Goal: Task Accomplishment & Management: Manage account settings

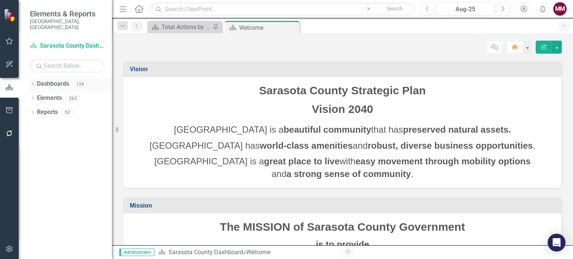
click at [33, 83] on icon "Dropdown" at bounding box center [32, 85] width 5 height 4
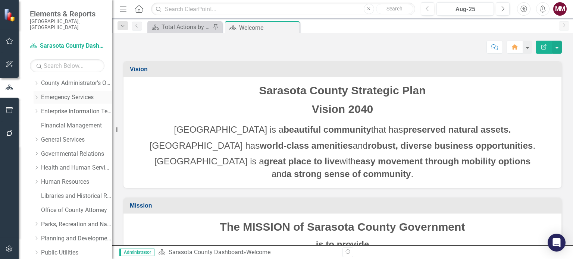
scroll to position [186, 0]
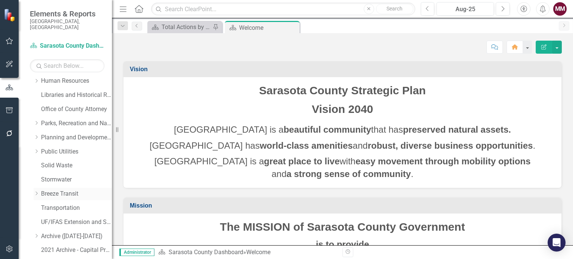
click at [67, 190] on link "Breeze Transit" at bounding box center [76, 194] width 71 height 9
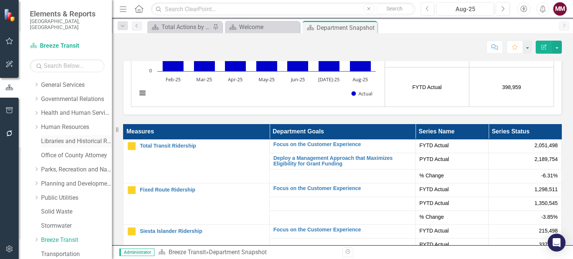
scroll to position [37, 0]
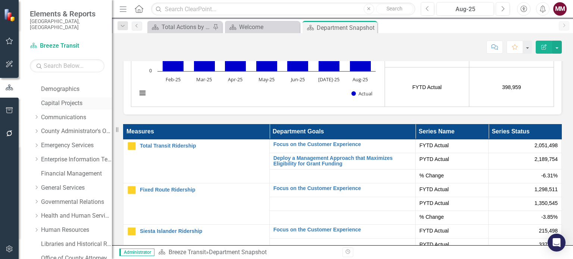
click at [57, 99] on link "Capital Projects" at bounding box center [76, 103] width 71 height 9
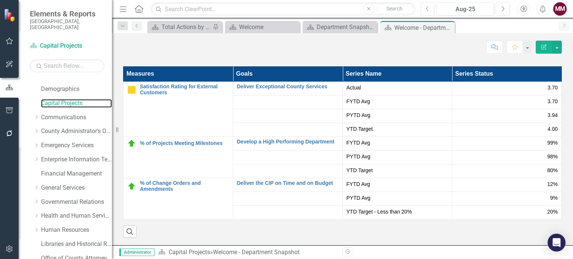
scroll to position [1129, 0]
click at [61, 113] on link "Communications" at bounding box center [76, 117] width 71 height 9
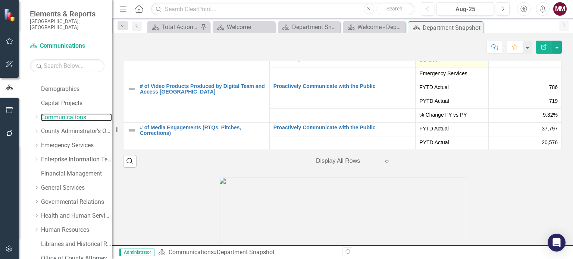
scroll to position [1603, 0]
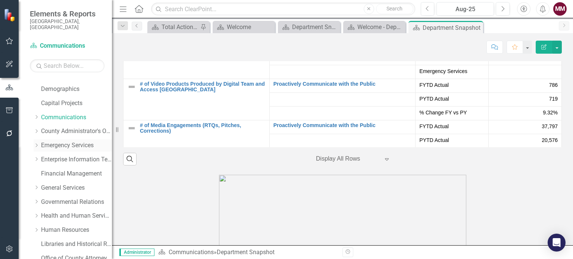
click at [67, 141] on link "Emergency Services" at bounding box center [76, 145] width 71 height 9
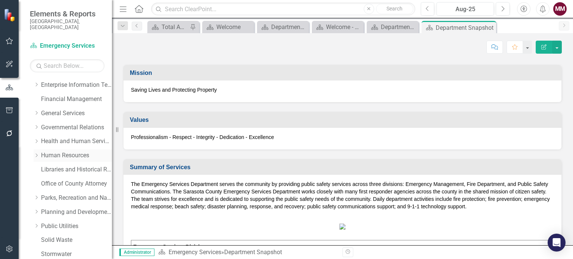
scroll to position [75, 0]
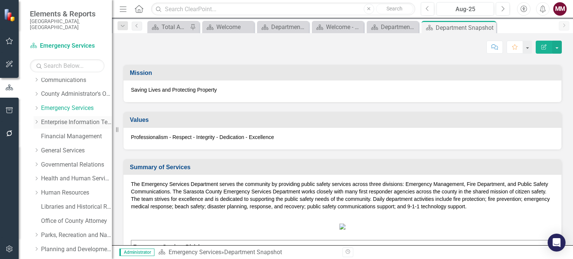
click at [66, 118] on link "Enterprise Information Technology" at bounding box center [76, 122] width 71 height 9
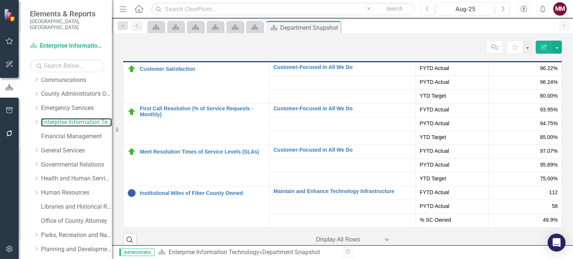
scroll to position [1044, 0]
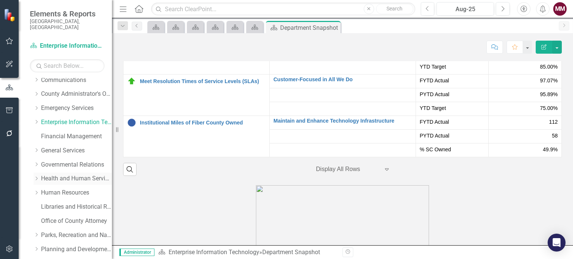
click at [54, 174] on link "Health and Human Services" at bounding box center [76, 178] width 71 height 9
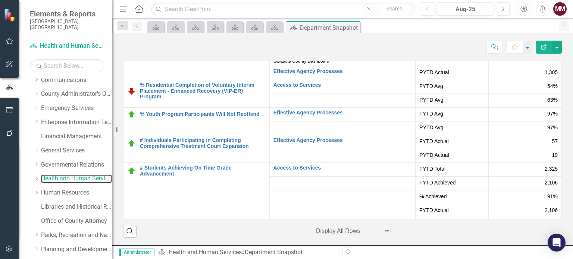
scroll to position [75, 0]
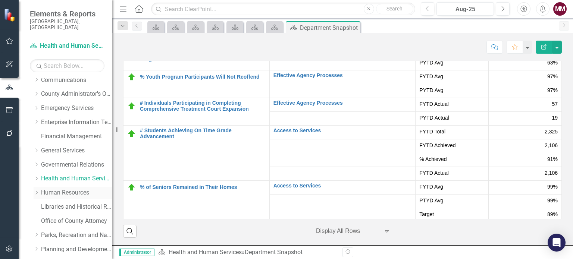
click at [49, 189] on link "Human Resources" at bounding box center [76, 193] width 71 height 9
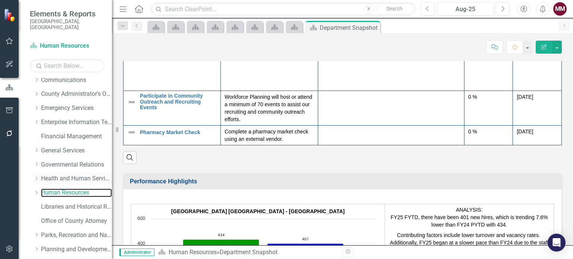
scroll to position [708, 0]
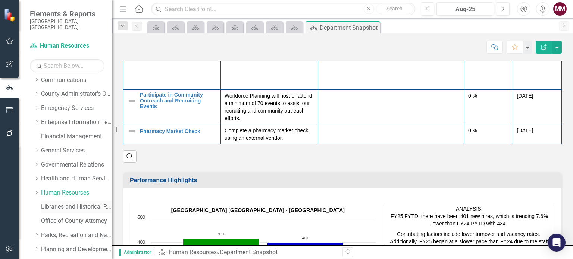
click at [54, 204] on link "Libraries and Historical Resources" at bounding box center [76, 207] width 71 height 9
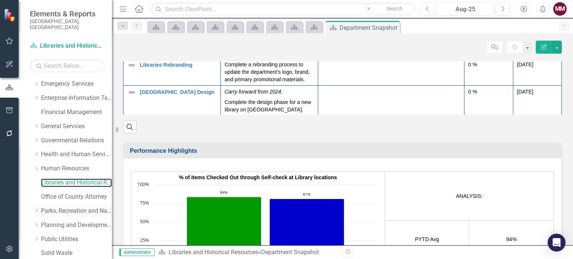
scroll to position [112, 0]
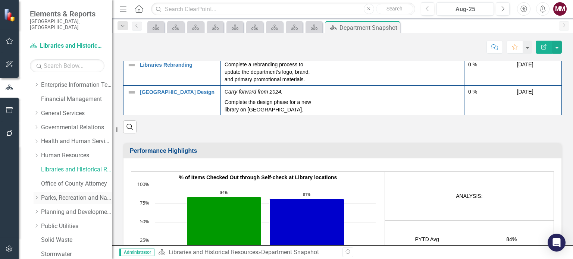
click at [75, 194] on link "Parks, Recreation and Natural Resources" at bounding box center [76, 198] width 71 height 9
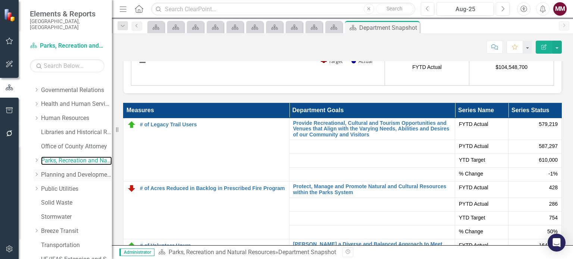
scroll to position [186, 0]
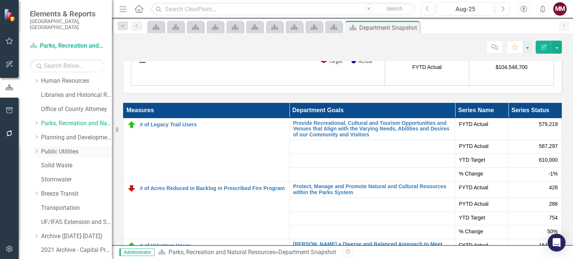
click at [62, 148] on link "Public Utilities" at bounding box center [76, 152] width 71 height 9
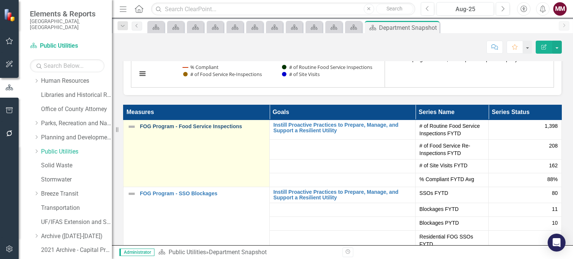
click at [201, 126] on link "FOG Program - Food Service Inspections" at bounding box center [203, 127] width 126 height 6
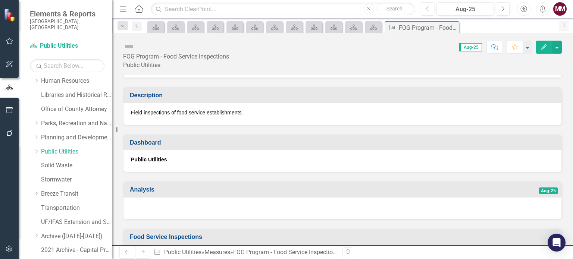
scroll to position [149, 0]
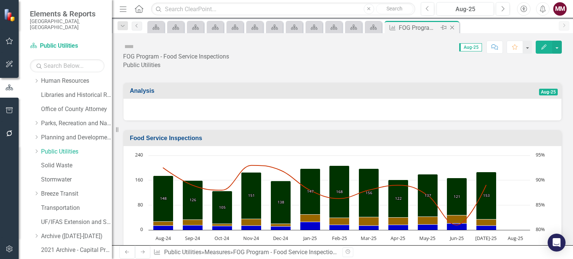
click at [453, 26] on icon "Close" at bounding box center [451, 28] width 7 height 6
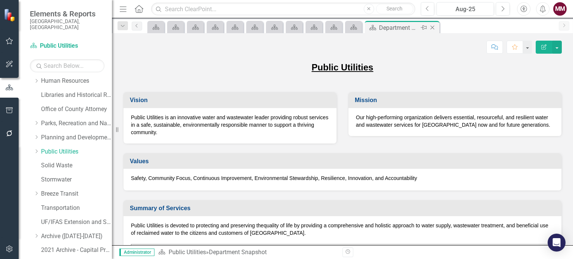
click at [430, 28] on icon "Close" at bounding box center [431, 28] width 7 height 6
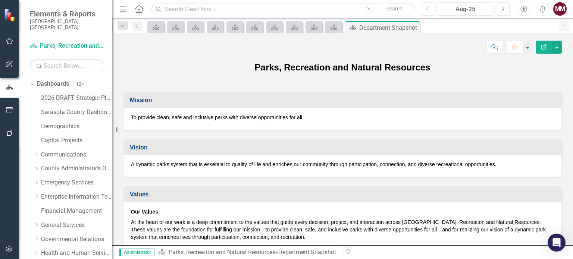
click at [63, 94] on link "2026 DRAFT Strategic Plan" at bounding box center [76, 98] width 71 height 9
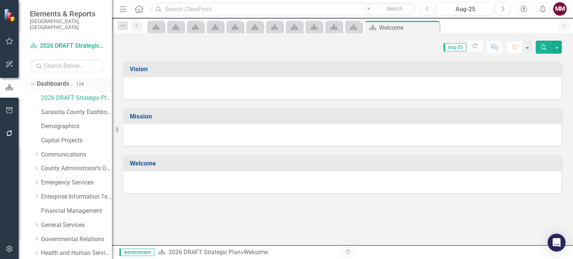
click at [33, 81] on icon "Dropdown" at bounding box center [31, 83] width 4 height 5
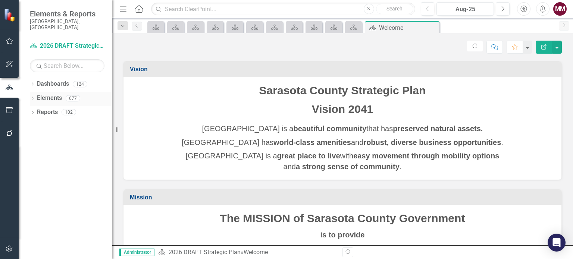
click at [33, 97] on icon "Dropdown" at bounding box center [32, 99] width 5 height 4
click at [61, 136] on link "Challenge Challenges" at bounding box center [61, 140] width 40 height 9
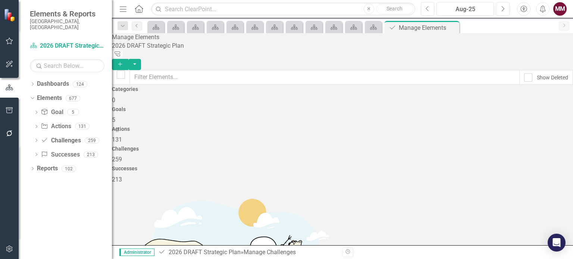
click at [123, 62] on icon "Add" at bounding box center [120, 64] width 7 height 5
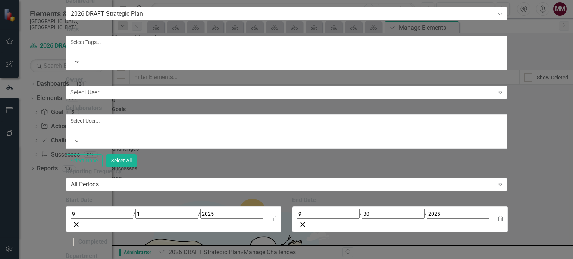
scroll to position [149, 0]
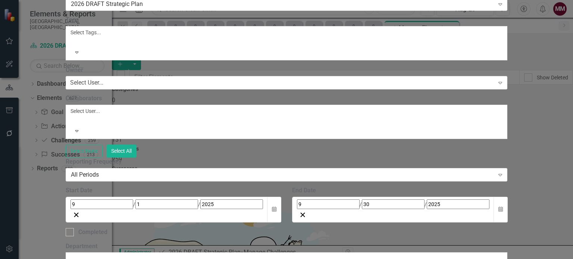
scroll to position [145, 0]
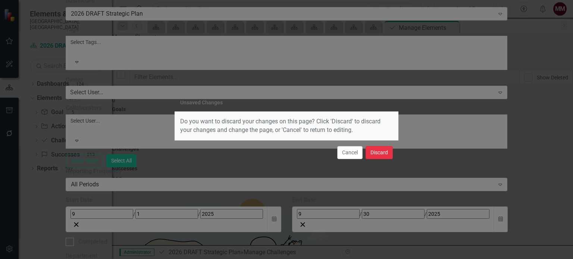
click at [381, 149] on button "Discard" at bounding box center [378, 152] width 27 height 13
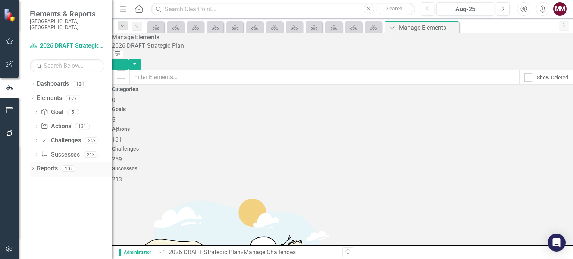
click at [32, 167] on icon "Dropdown" at bounding box center [32, 169] width 5 height 4
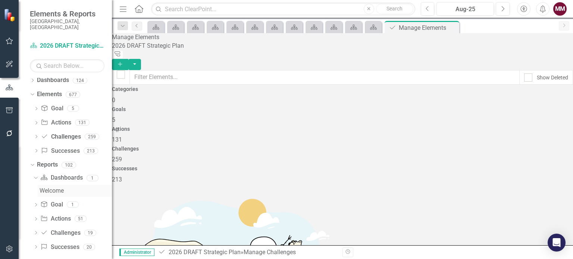
scroll to position [4, 0]
click at [36, 231] on icon "Dropdown" at bounding box center [35, 233] width 5 height 4
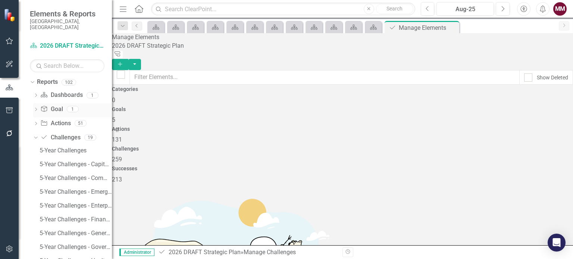
scroll to position [116, 0]
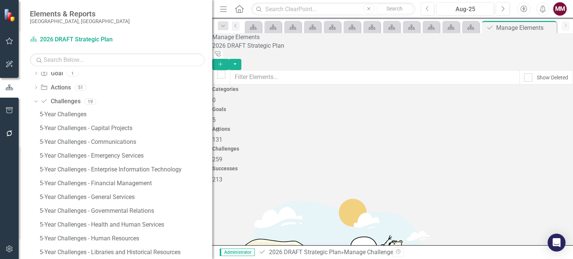
drag, startPoint x: 116, startPoint y: 129, endPoint x: 217, endPoint y: 139, distance: 101.6
click at [217, 139] on div "Resize" at bounding box center [215, 129] width 6 height 259
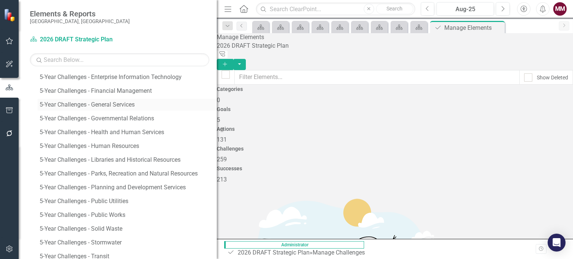
scroll to position [228, 0]
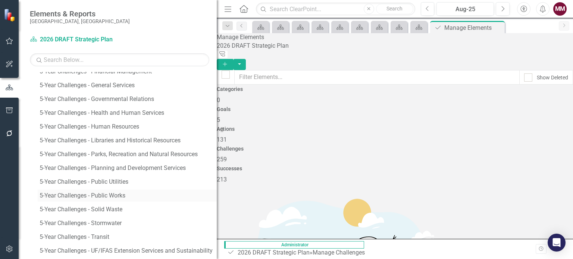
click at [120, 196] on div "5-Year Challenges - Public Works" at bounding box center [128, 195] width 177 height 7
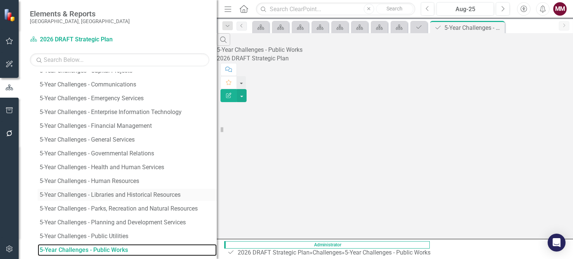
scroll to position [170, 0]
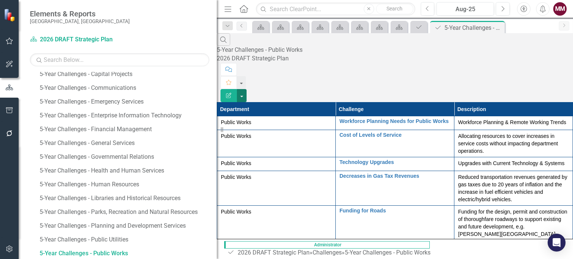
click at [246, 89] on button "button" at bounding box center [242, 95] width 10 height 13
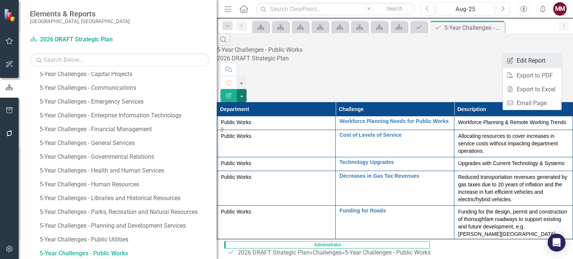
click at [550, 59] on link "Edit Report Edit Report" at bounding box center [531, 61] width 59 height 14
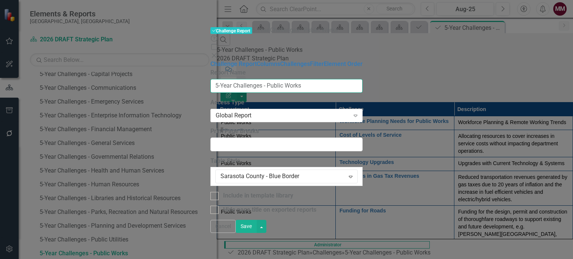
click at [264, 79] on input "5-Year Challenges - Public Works" at bounding box center [286, 86] width 152 height 14
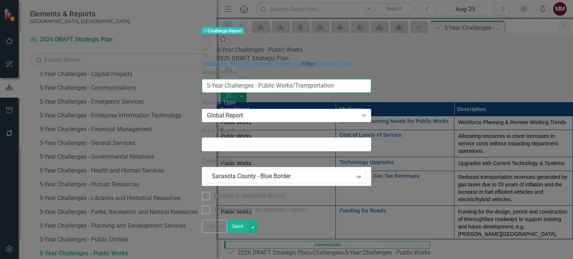
type input "5-Year Challenges - Public Works/Transportation"
click at [301, 67] on link "Filter" at bounding box center [308, 63] width 14 height 7
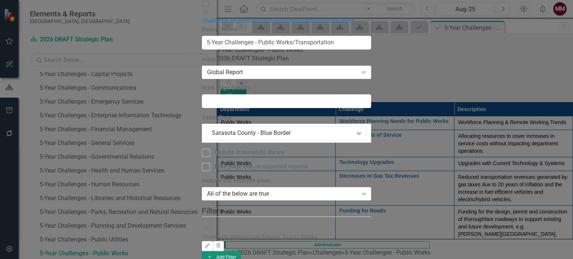
click at [241, 251] on button "Add Add Filter" at bounding box center [221, 257] width 39 height 12
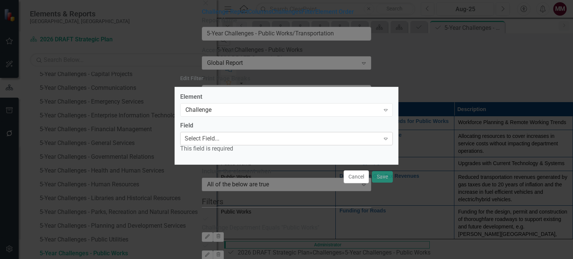
click at [219, 138] on div "Select Field..." at bounding box center [202, 139] width 35 height 9
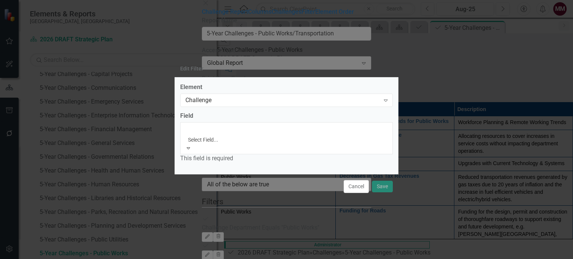
scroll to position [112, 0]
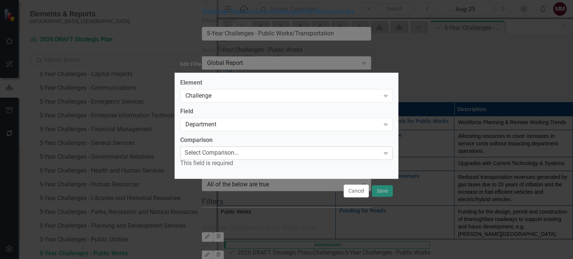
click at [227, 152] on div "Select Comparison..." at bounding box center [212, 153] width 54 height 9
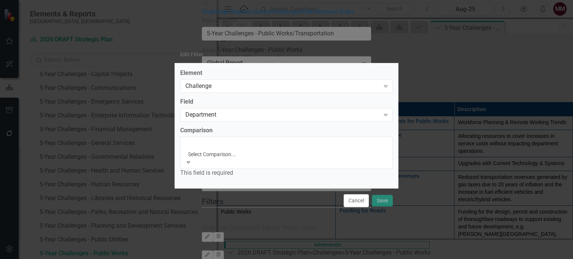
click at [219, 259] on div "Equals" at bounding box center [286, 263] width 573 height 9
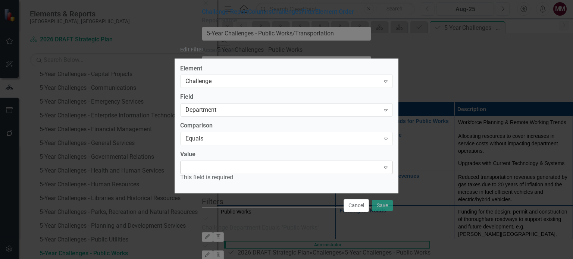
click at [227, 165] on div "Expand" at bounding box center [286, 167] width 212 height 13
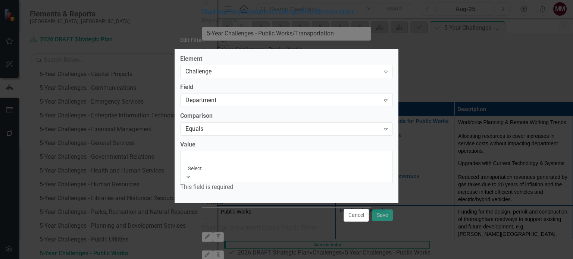
scroll to position [133, 0]
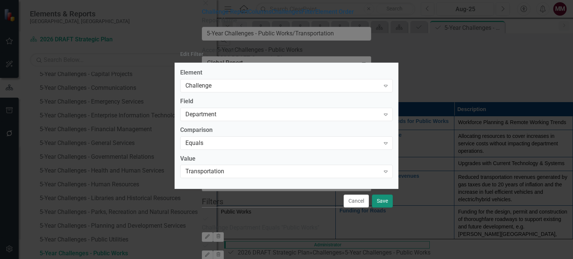
click at [382, 201] on button "Save" at bounding box center [382, 201] width 21 height 13
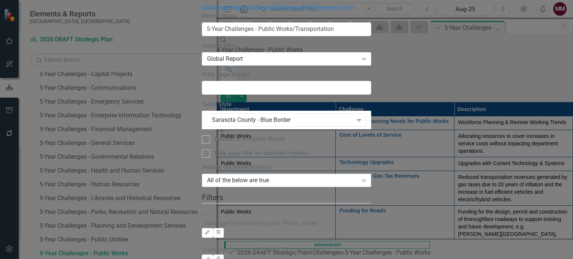
click at [246, 176] on div "All of the below are true" at bounding box center [282, 180] width 151 height 9
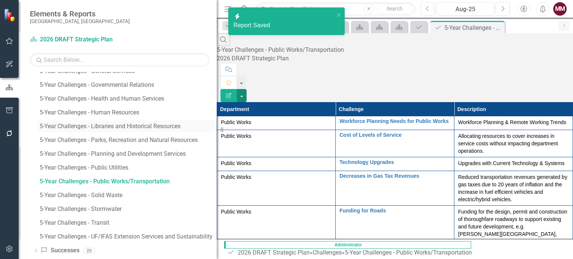
scroll to position [253, 0]
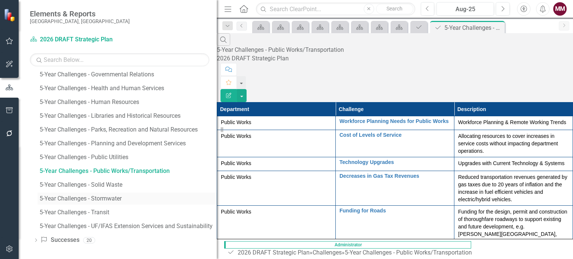
click at [119, 198] on div "5-Year Challenges - Stormwater" at bounding box center [128, 198] width 177 height 7
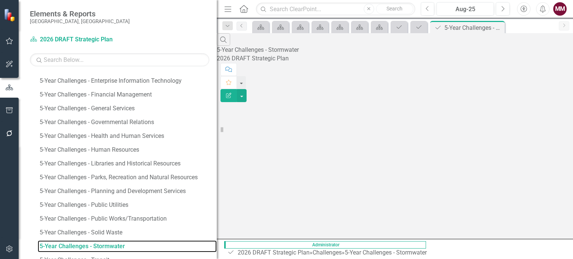
scroll to position [198, 0]
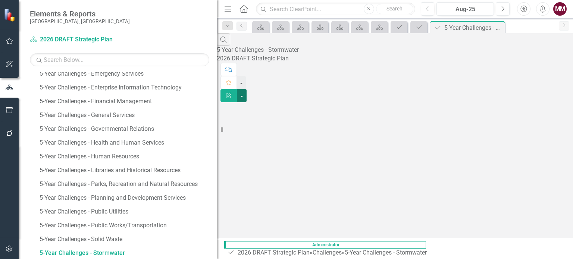
click at [246, 89] on button "button" at bounding box center [242, 95] width 10 height 13
click at [543, 60] on link "Edit Report Edit Report" at bounding box center [531, 61] width 59 height 14
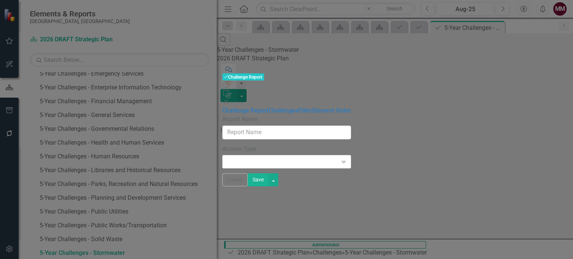
type input "5-Year Challenges - Stormwater"
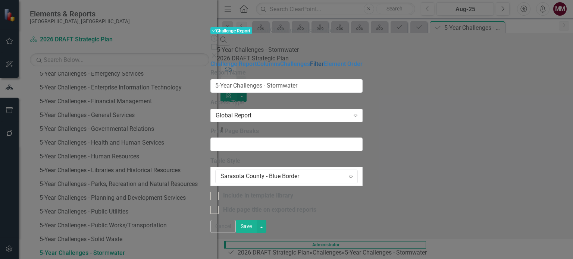
click at [310, 67] on link "Filter" at bounding box center [317, 63] width 14 height 7
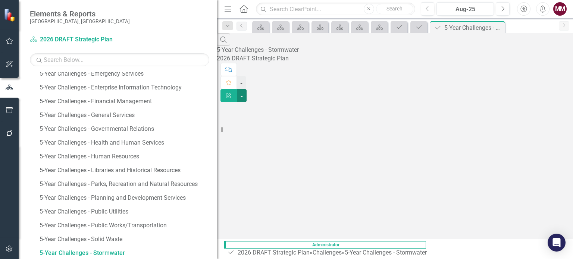
scroll to position [253, 0]
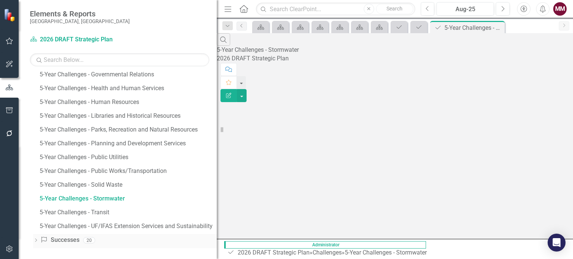
click at [35, 243] on div "Dropdown" at bounding box center [35, 241] width 5 height 6
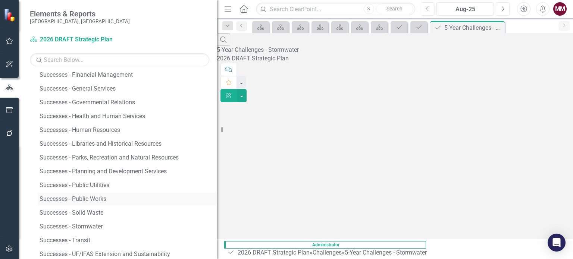
click at [86, 199] on div "Successes - Public Works" at bounding box center [128, 199] width 177 height 7
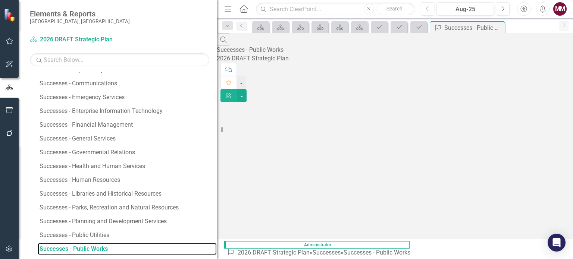
scroll to position [198, 0]
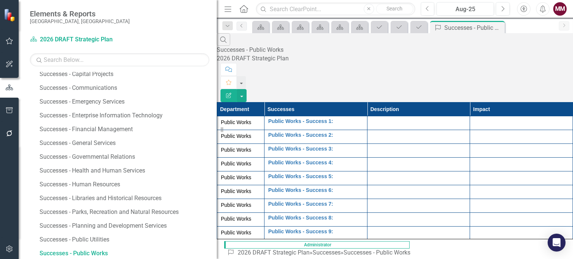
click at [232, 93] on icon "Edit Report" at bounding box center [228, 95] width 7 height 5
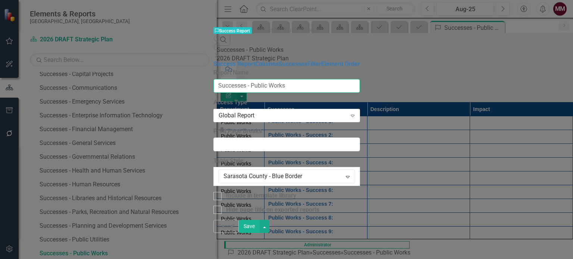
click at [270, 79] on input "Successes - Public Works" at bounding box center [286, 86] width 146 height 14
type input "Successes - Public Works/Transportation"
click at [307, 67] on link "Filter" at bounding box center [314, 63] width 14 height 7
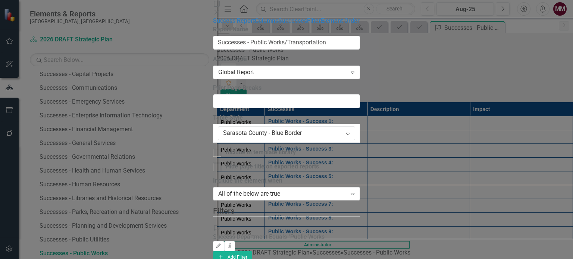
click at [218, 189] on div "All of the below are true" at bounding box center [282, 193] width 128 height 9
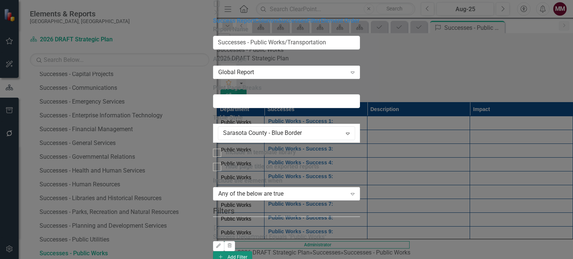
click at [252, 251] on button "Add Add Filter" at bounding box center [232, 257] width 39 height 12
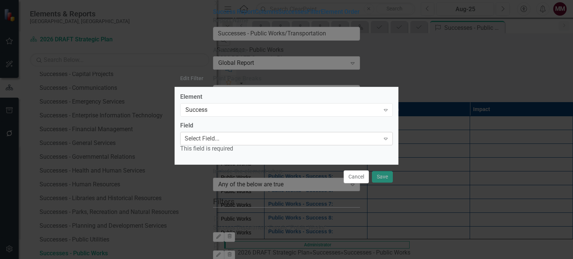
click at [219, 140] on div "Select Field..." at bounding box center [202, 139] width 35 height 9
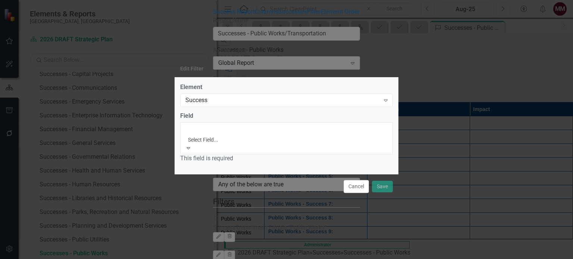
scroll to position [112, 0]
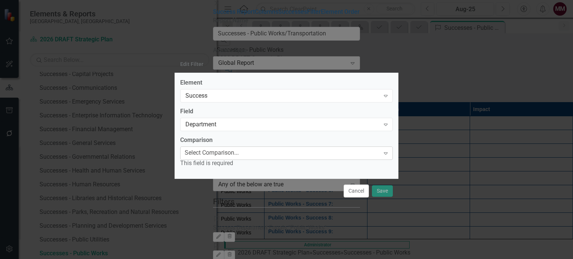
click at [218, 151] on div "Select Comparison..." at bounding box center [212, 153] width 54 height 9
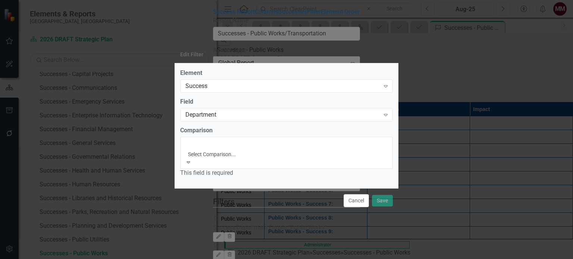
click at [216, 259] on div "Equals" at bounding box center [286, 263] width 573 height 9
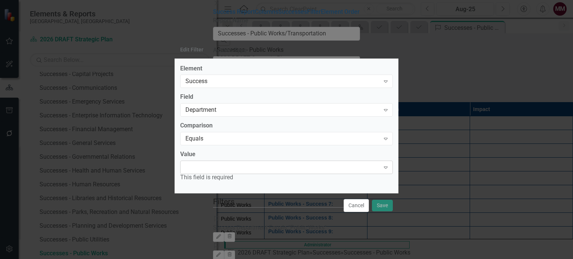
click at [218, 170] on div "Expand" at bounding box center [286, 167] width 212 height 13
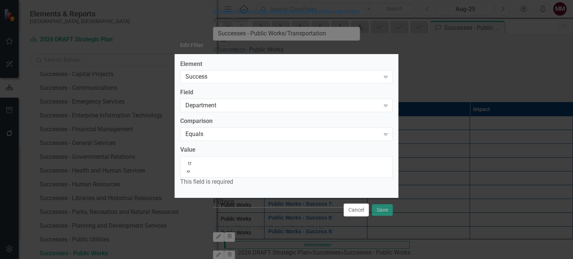
type input "tra"
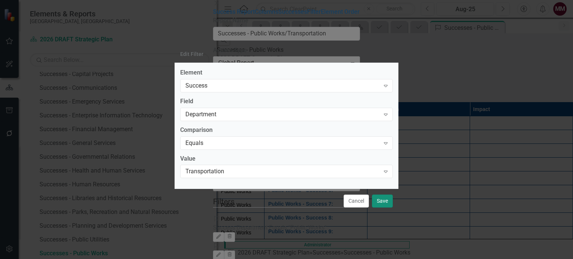
click at [378, 202] on button "Save" at bounding box center [382, 201] width 21 height 13
